Goal: Information Seeking & Learning: Learn about a topic

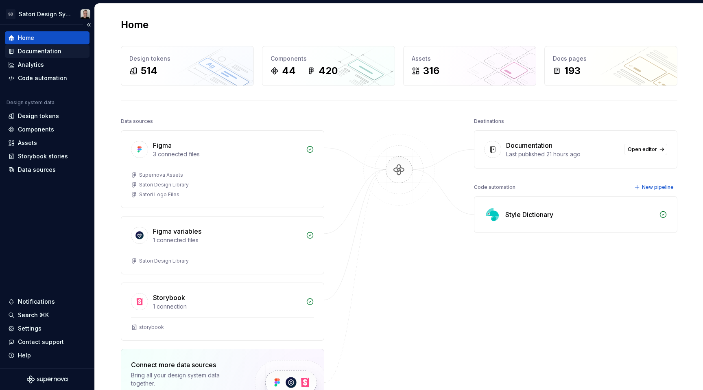
click at [33, 52] on div "Documentation" at bounding box center [40, 51] width 44 height 8
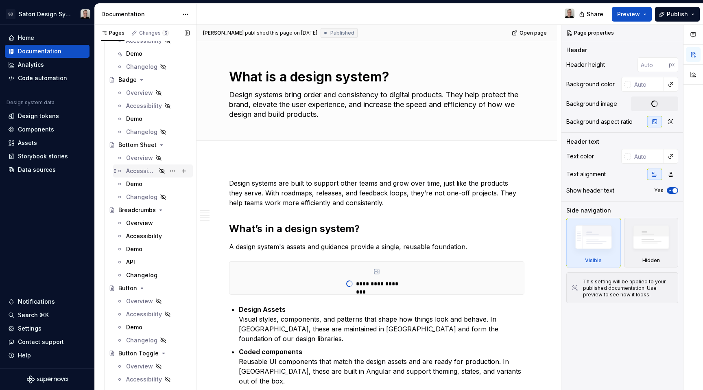
scroll to position [629, 0]
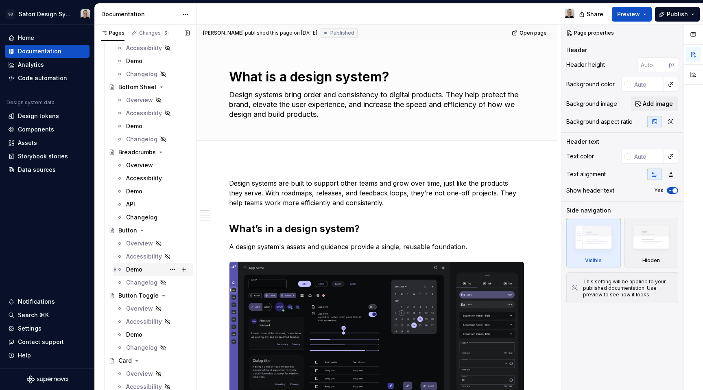
click at [136, 265] on div "Demo" at bounding box center [134, 269] width 16 height 8
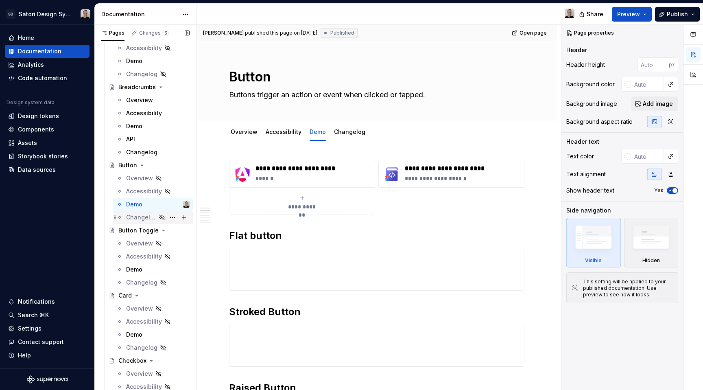
scroll to position [705, 0]
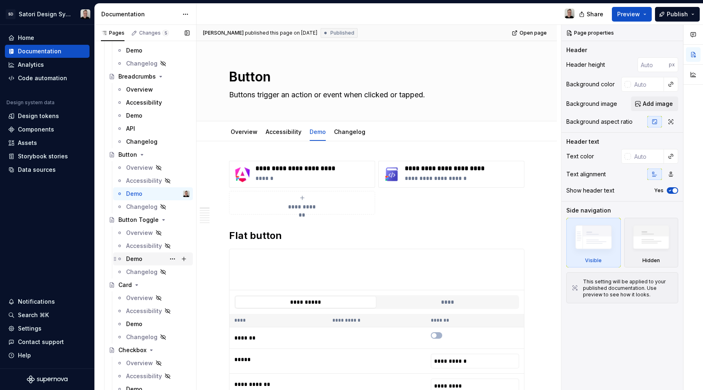
click at [145, 262] on div "Demo" at bounding box center [157, 258] width 63 height 11
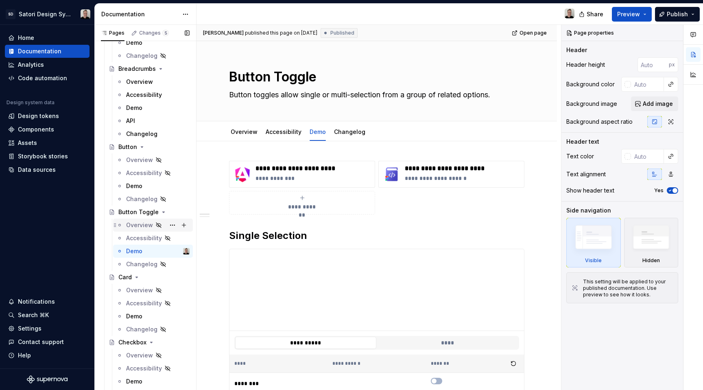
scroll to position [715, 0]
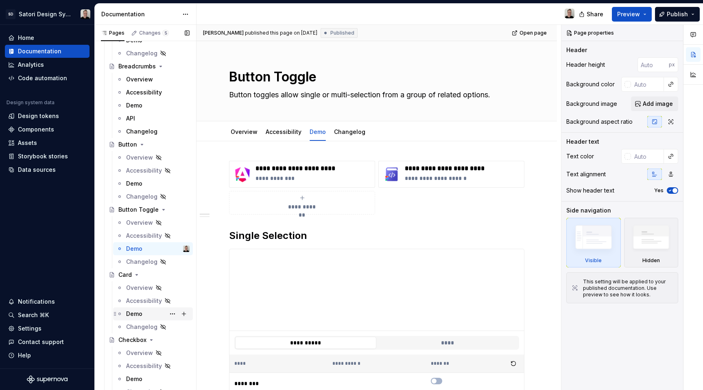
click at [129, 312] on div "Demo" at bounding box center [134, 314] width 16 height 8
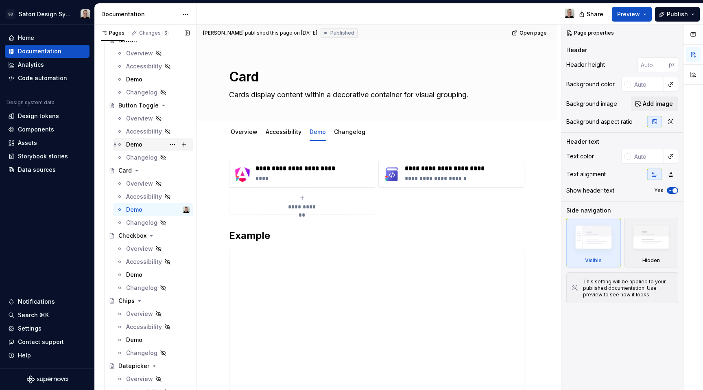
scroll to position [838, 0]
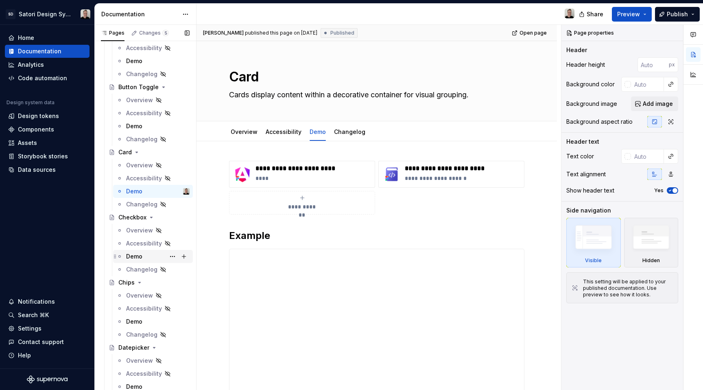
click at [130, 253] on div "Demo" at bounding box center [134, 256] width 16 height 8
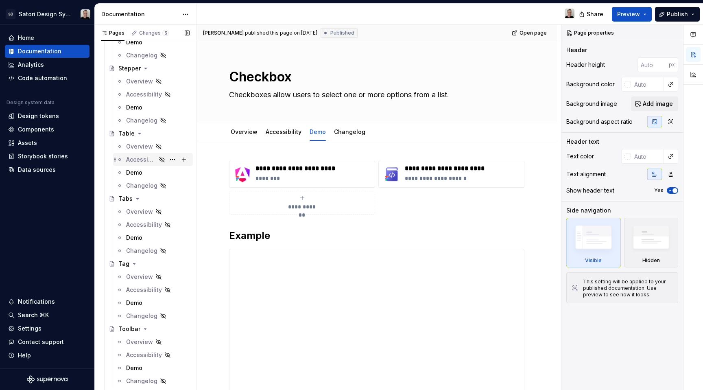
scroll to position [2603, 0]
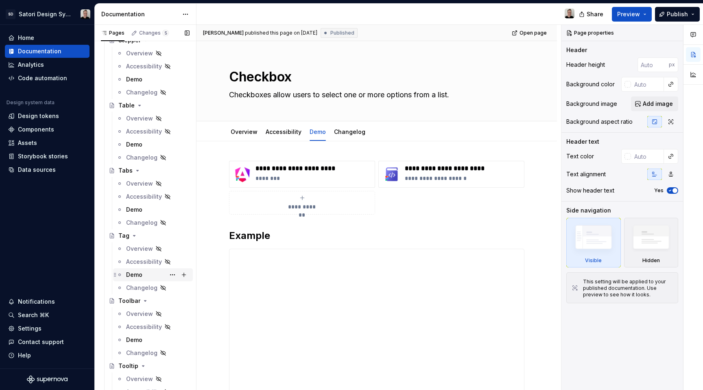
click at [141, 272] on div "Demo" at bounding box center [134, 275] width 16 height 8
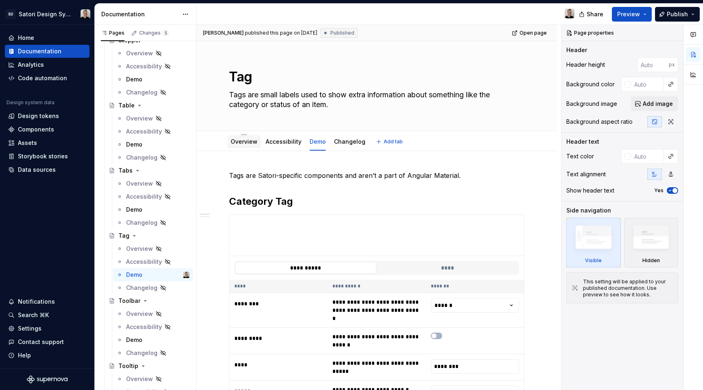
click at [236, 140] on link "Overview" at bounding box center [244, 141] width 27 height 7
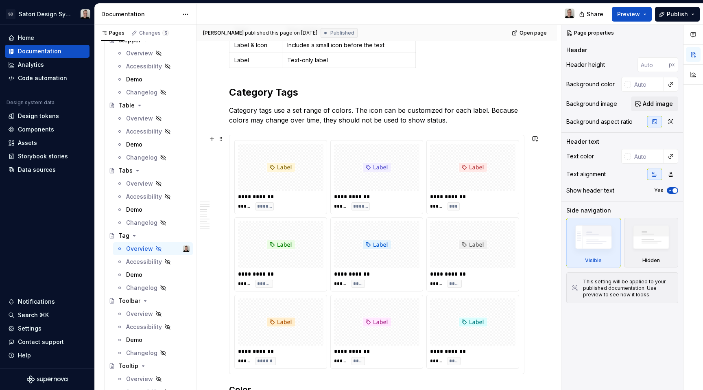
scroll to position [366, 0]
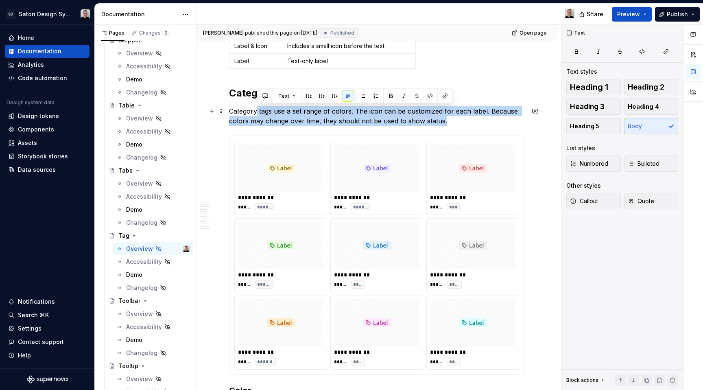
drag, startPoint x: 256, startPoint y: 108, endPoint x: 485, endPoint y: 120, distance: 228.9
click at [485, 120] on p "Category tags use a set range of colors. The icon can be customized for each la…" at bounding box center [376, 116] width 295 height 20
click at [486, 119] on p "Category tags use a set range of colors. The icon can be customized for each la…" at bounding box center [376, 116] width 295 height 20
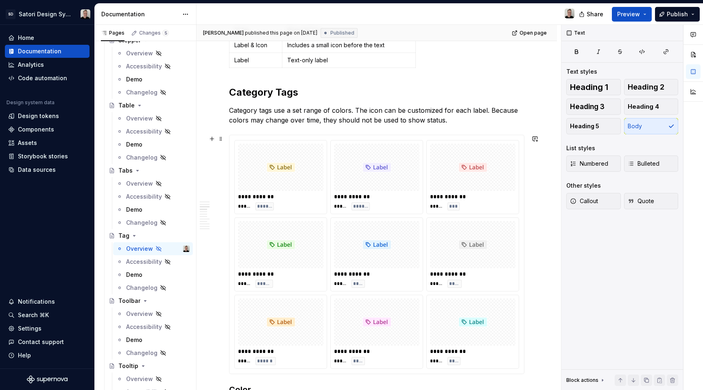
scroll to position [367, 0]
drag, startPoint x: 285, startPoint y: 117, endPoint x: 355, endPoint y: 118, distance: 70.0
click at [354, 118] on p "Category tags use a set range of colors. The icon can be customized for each la…" at bounding box center [376, 115] width 295 height 20
click at [425, 118] on p "Category tags use a set range of colors. The icon can be customized for each la…" at bounding box center [376, 115] width 295 height 20
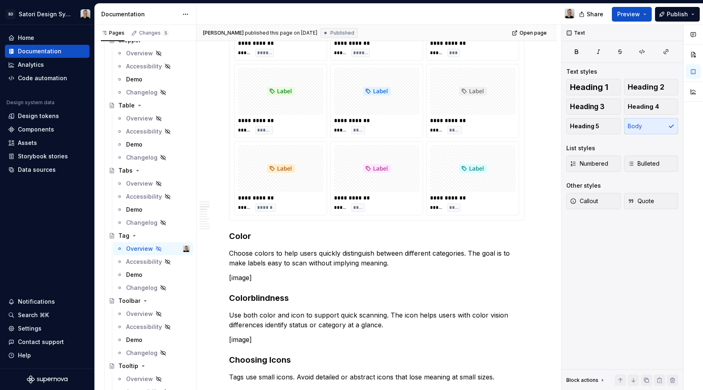
scroll to position [603, 0]
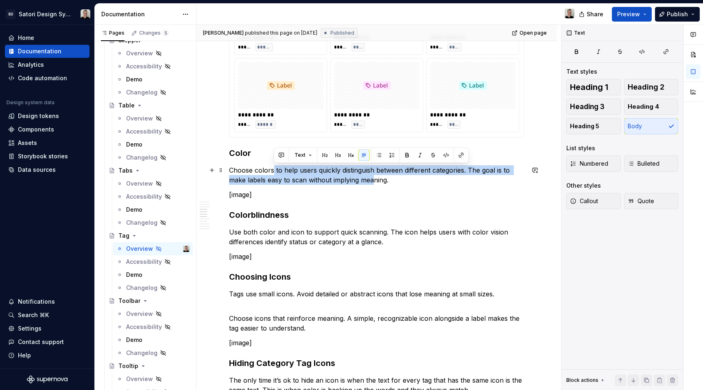
drag, startPoint x: 274, startPoint y: 172, endPoint x: 374, endPoint y: 175, distance: 100.2
click at [374, 175] on p "Choose colors to help users quickly distinguish between different categories. T…" at bounding box center [376, 175] width 295 height 20
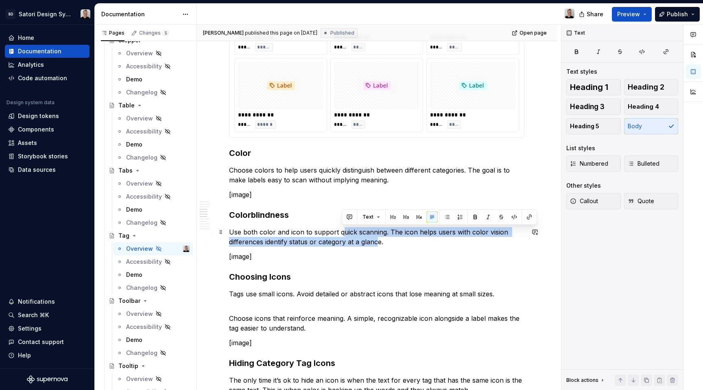
drag, startPoint x: 342, startPoint y: 229, endPoint x: 378, endPoint y: 240, distance: 37.6
click at [378, 240] on p "Use both color and icon to support quick scanning. The icon helps users with co…" at bounding box center [376, 237] width 295 height 20
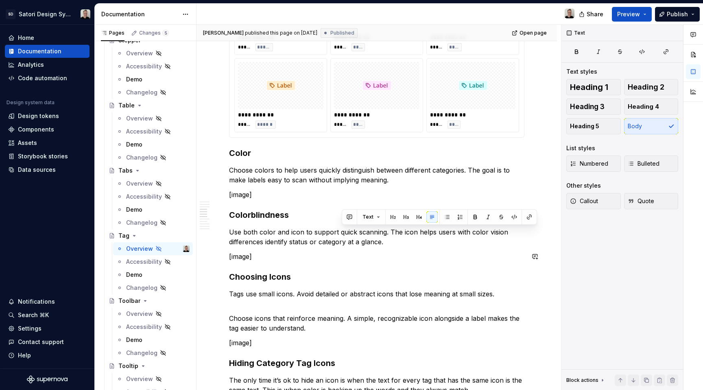
click at [427, 247] on div "**********" at bounding box center [376, 310] width 295 height 1487
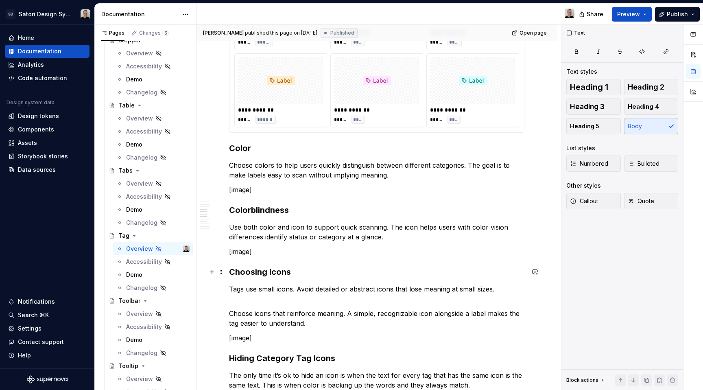
scroll to position [608, 0]
type textarea "*"
